Goal: Task Accomplishment & Management: Use online tool/utility

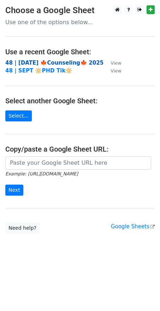
click at [59, 61] on strong "48 | [DATE] 🍁Counseling🍁 2025" at bounding box center [54, 63] width 99 height 6
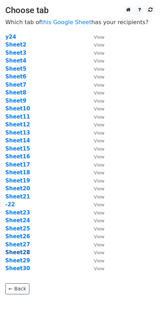
click at [24, 254] on strong "Sheet28" at bounding box center [17, 252] width 25 height 6
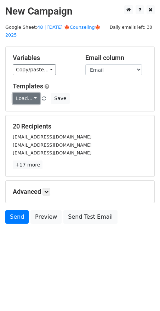
click at [20, 93] on link "Load..." at bounding box center [26, 98] width 27 height 11
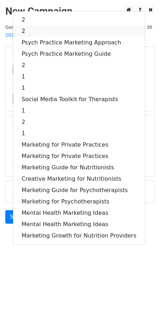
click at [66, 26] on link "2" at bounding box center [79, 31] width 132 height 11
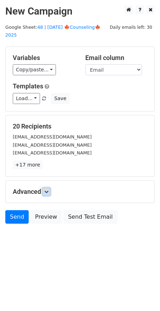
click at [49, 190] on icon at bounding box center [46, 192] width 4 height 4
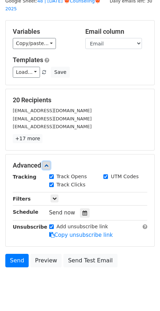
scroll to position [34, 0]
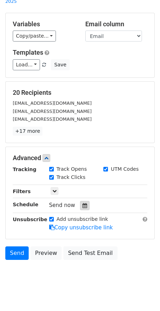
click at [83, 203] on icon at bounding box center [85, 205] width 5 height 5
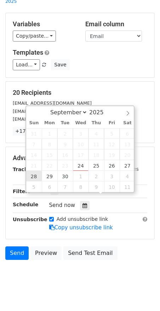
type input "2025-09-28 12:00"
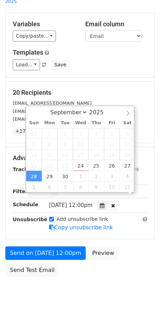
scroll to position [22, 0]
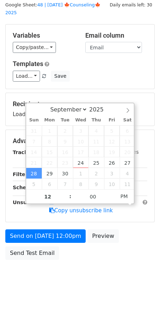
click at [37, 217] on form "Variables Copy/paste... {{Name}} {{Email}} Email column Name Email Templates Lo…" at bounding box center [80, 143] width 150 height 239
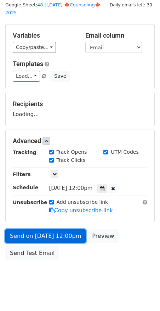
click at [33, 230] on link "Send on Sep 28 at 12:00pm" at bounding box center [45, 235] width 81 height 13
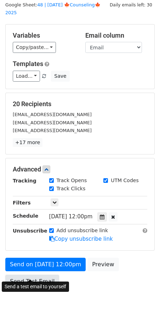
click at [24, 275] on link "Send Test Email" at bounding box center [32, 281] width 54 height 13
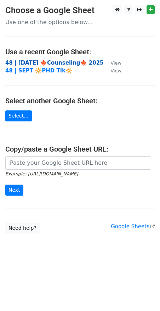
click at [63, 62] on strong "48 | [DATE] 🍁Counseling🍁 2025" at bounding box center [54, 63] width 99 height 6
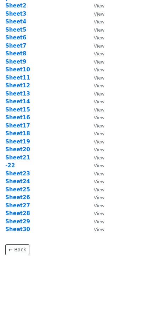
scroll to position [39, 0]
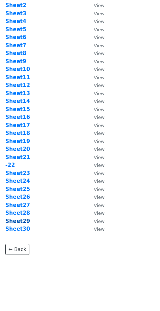
click at [18, 219] on strong "Sheet29" at bounding box center [17, 221] width 25 height 6
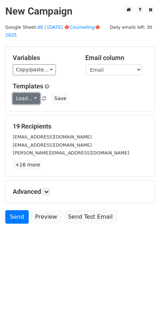
click at [24, 93] on link "Load..." at bounding box center [26, 98] width 27 height 11
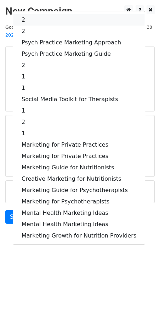
click at [41, 14] on link "2" at bounding box center [79, 19] width 132 height 11
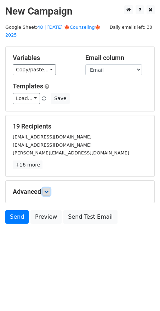
click at [49, 190] on icon at bounding box center [46, 192] width 4 height 4
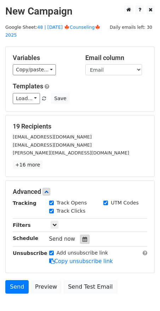
click at [83, 237] on icon at bounding box center [85, 239] width 5 height 5
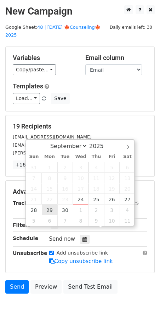
type input "2025-09-29 12:00"
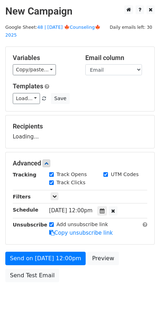
click at [26, 259] on div "Send on Sep 29 at 12:00pm Preview Send Test Email" at bounding box center [80, 269] width 160 height 34
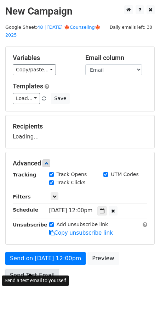
click at [12, 269] on link "Send Test Email" at bounding box center [32, 275] width 54 height 13
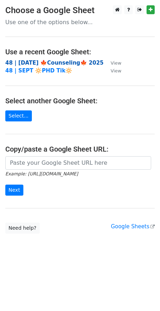
click at [55, 60] on strong "48 | [DATE] 🍁Counseling🍁 2025" at bounding box center [54, 63] width 99 height 6
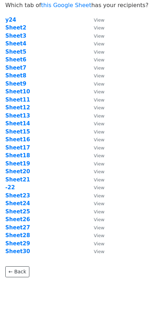
scroll to position [23, 0]
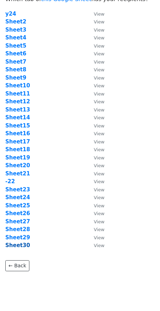
click at [21, 245] on strong "Sheet30" at bounding box center [17, 245] width 25 height 6
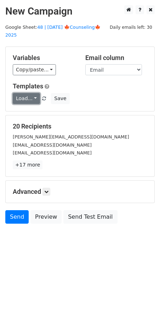
click at [21, 93] on link "Load..." at bounding box center [26, 98] width 27 height 11
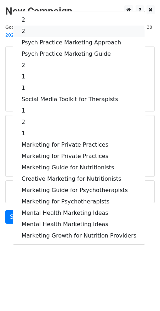
click at [48, 26] on link "2" at bounding box center [79, 31] width 132 height 11
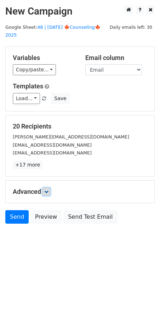
click at [48, 190] on icon at bounding box center [46, 192] width 4 height 4
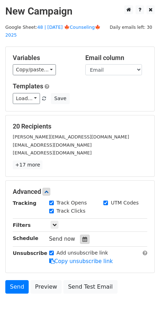
click at [83, 237] on icon at bounding box center [85, 239] width 5 height 5
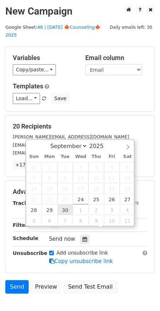
type input "[DATE] 12:00"
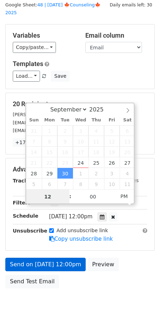
scroll to position [22, 0]
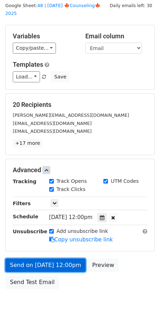
click at [38, 262] on link "Send on [DATE] 12:00pm" at bounding box center [45, 264] width 81 height 13
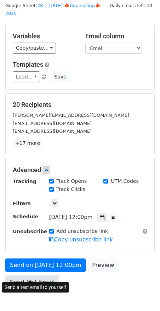
click at [37, 275] on link "Send Test Email" at bounding box center [32, 281] width 54 height 13
